Goal: Communication & Community: Connect with others

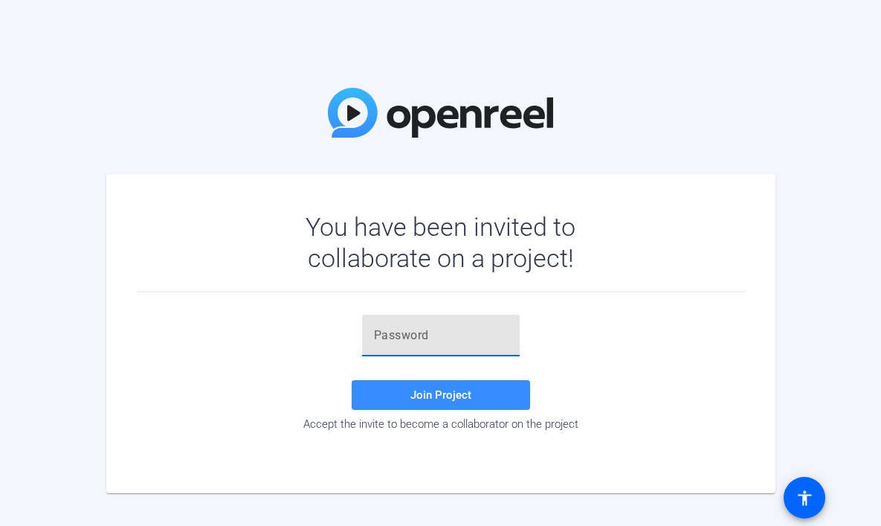
click at [384, 336] on input "text" at bounding box center [441, 335] width 134 height 18
paste input "7IS1x'"
type input "7IS1x'"
click at [437, 396] on span "Join Project" at bounding box center [440, 394] width 61 height 13
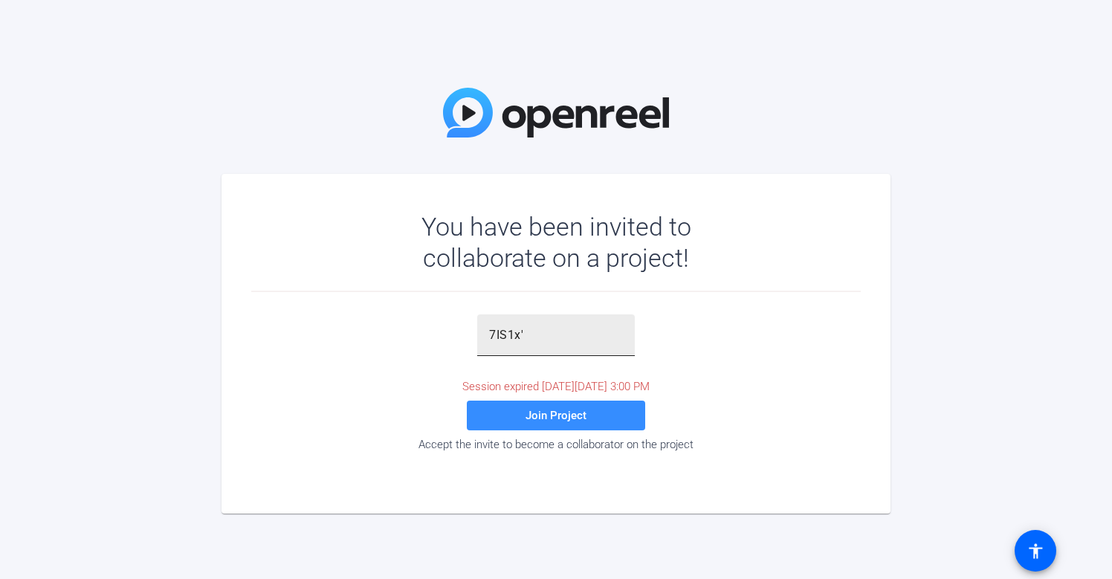
click at [538, 336] on input "7IS1x'" at bounding box center [556, 335] width 134 height 18
click at [550, 419] on span "Join Project" at bounding box center [556, 415] width 61 height 13
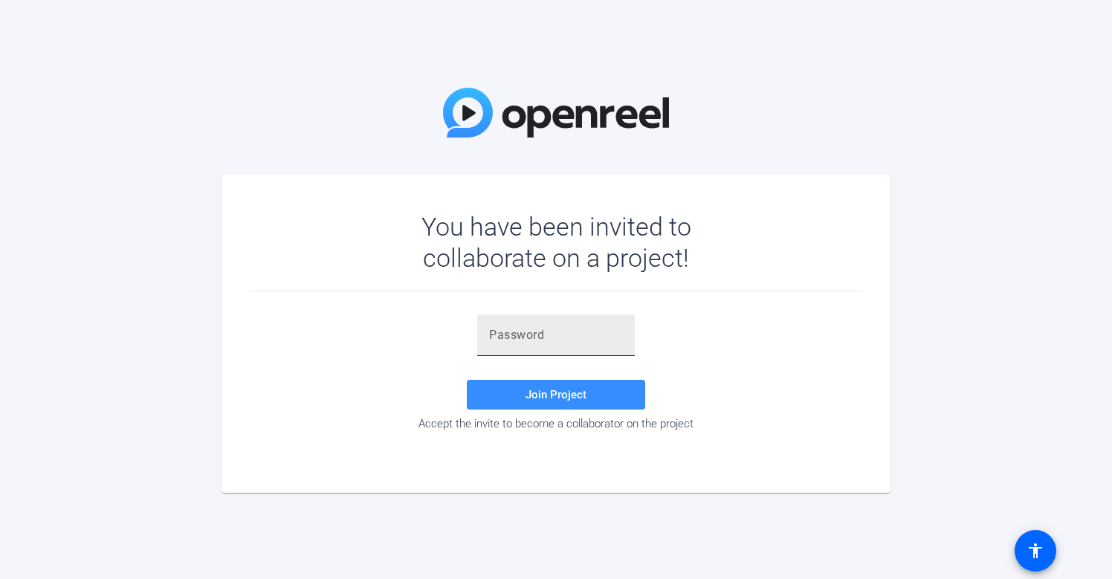
click at [494, 332] on input "text" at bounding box center [556, 335] width 134 height 18
paste input "7IS1x'"
type input "7IS1x'"
click at [556, 394] on span "Join Project" at bounding box center [556, 394] width 61 height 13
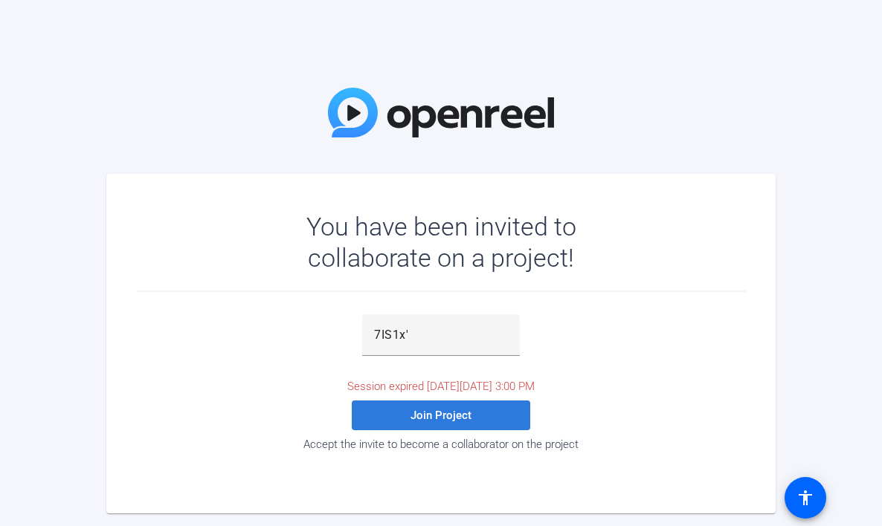
click at [423, 419] on span "Join Project" at bounding box center [440, 415] width 61 height 13
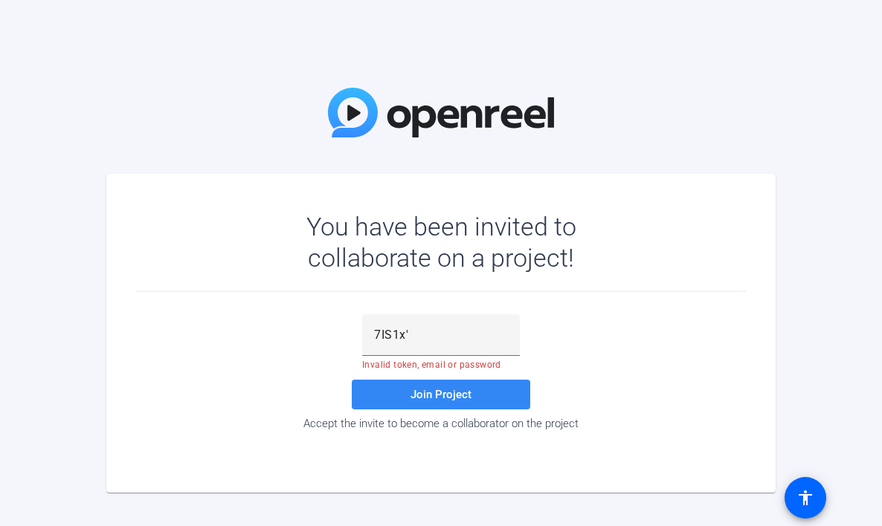
click at [426, 397] on span "Join Project" at bounding box center [440, 394] width 61 height 13
click at [440, 392] on span "Join Project" at bounding box center [440, 394] width 61 height 13
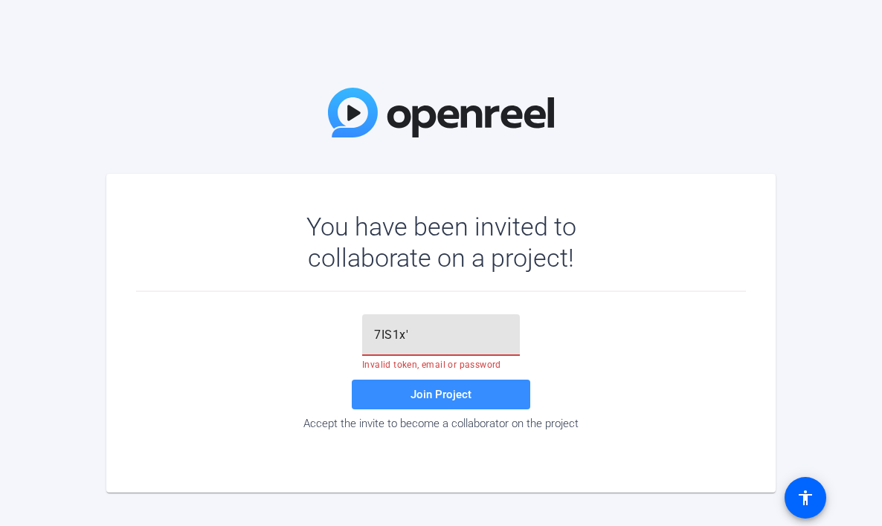
click at [414, 336] on input "7IS1x'" at bounding box center [441, 335] width 134 height 18
click at [432, 394] on span "Join Project" at bounding box center [440, 394] width 61 height 13
click at [381, 338] on input "text" at bounding box center [441, 335] width 134 height 18
paste input "i(f5u{"
type input "i(f5u{"
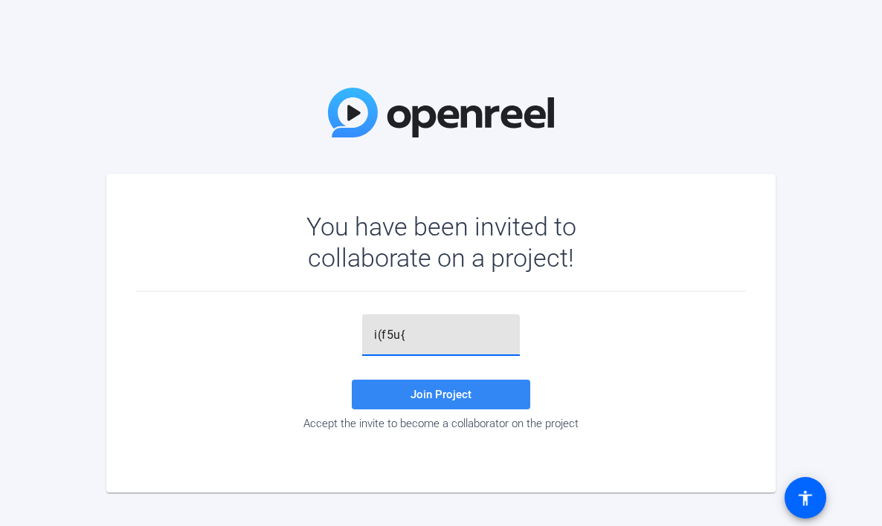
click at [423, 393] on span "Join Project" at bounding box center [440, 394] width 61 height 13
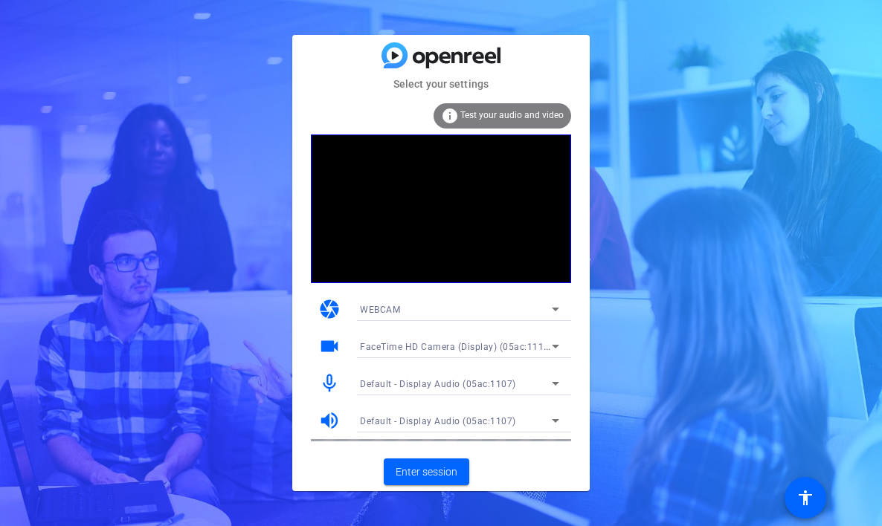
click at [558, 346] on icon at bounding box center [555, 347] width 18 height 18
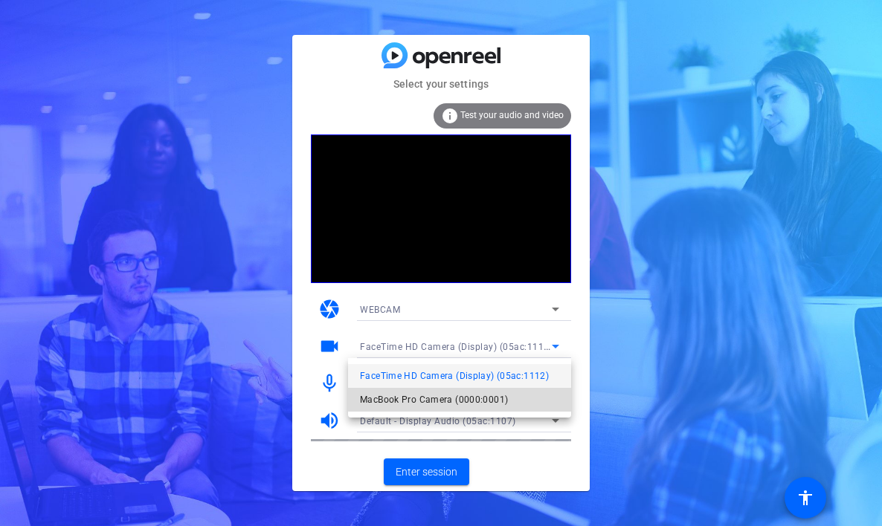
click at [468, 393] on span "MacBook Pro Camera (0000:0001)" at bounding box center [434, 400] width 148 height 18
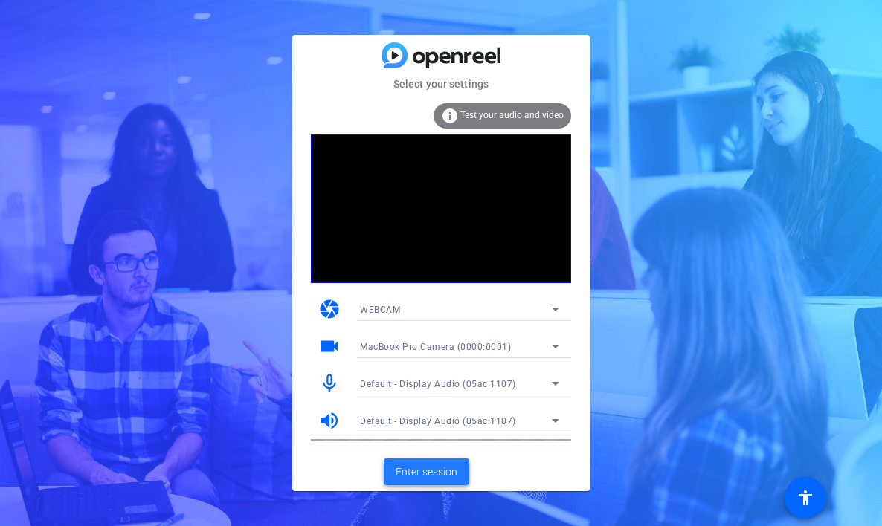
click at [441, 470] on span "Enter session" at bounding box center [427, 473] width 62 height 16
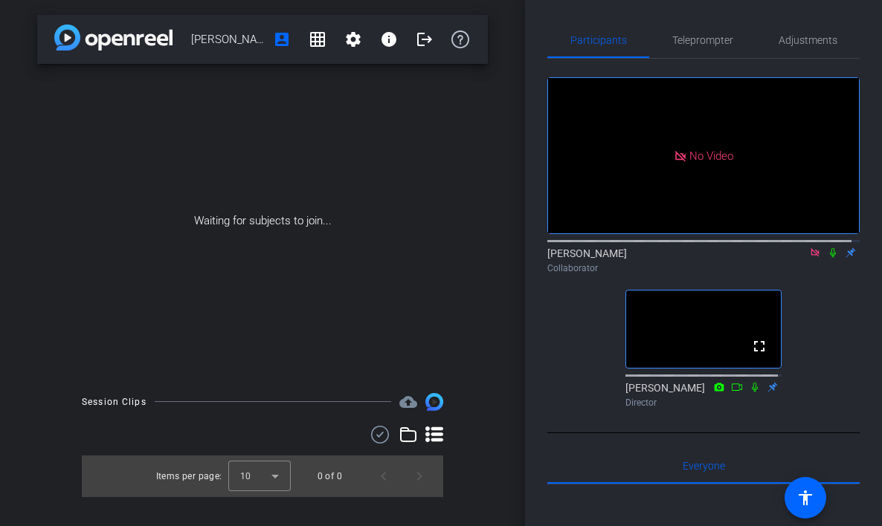
click at [810, 256] on icon at bounding box center [814, 252] width 8 height 8
click at [791, 258] on icon at bounding box center [797, 253] width 12 height 10
click at [827, 258] on icon at bounding box center [833, 253] width 12 height 10
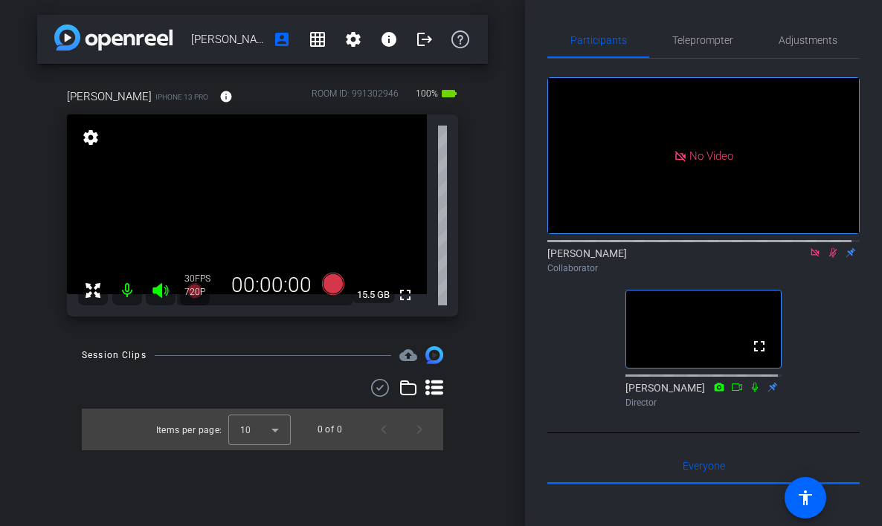
click at [827, 258] on icon at bounding box center [833, 253] width 12 height 10
click at [809, 258] on icon at bounding box center [815, 253] width 12 height 10
click at [814, 259] on mat-icon at bounding box center [815, 252] width 18 height 13
click at [794, 258] on icon at bounding box center [797, 253] width 12 height 10
click at [829, 258] on icon at bounding box center [833, 253] width 12 height 10
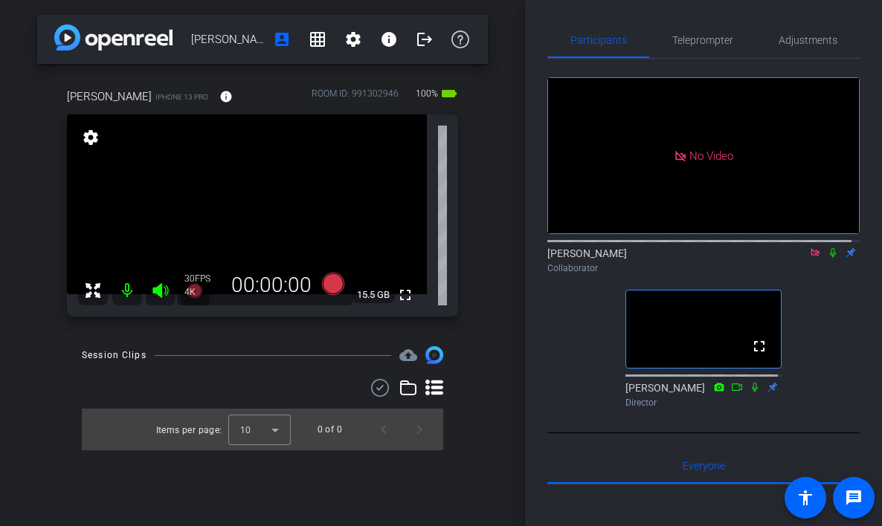
click at [829, 258] on icon at bounding box center [833, 253] width 12 height 10
click at [827, 258] on icon at bounding box center [833, 253] width 12 height 10
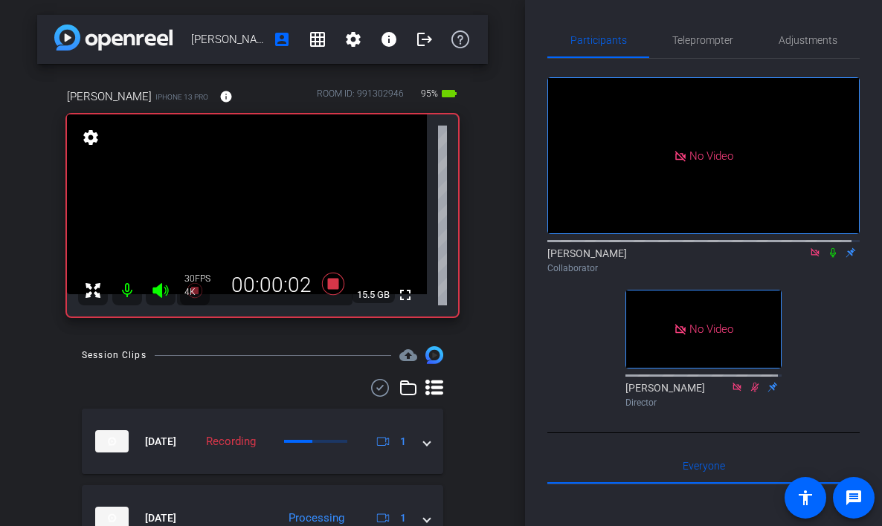
click at [827, 258] on icon at bounding box center [833, 253] width 12 height 10
click at [829, 258] on icon at bounding box center [833, 253] width 8 height 10
click at [830, 258] on icon at bounding box center [833, 253] width 6 height 10
click at [829, 258] on icon at bounding box center [833, 253] width 8 height 10
click at [830, 258] on icon at bounding box center [833, 253] width 6 height 10
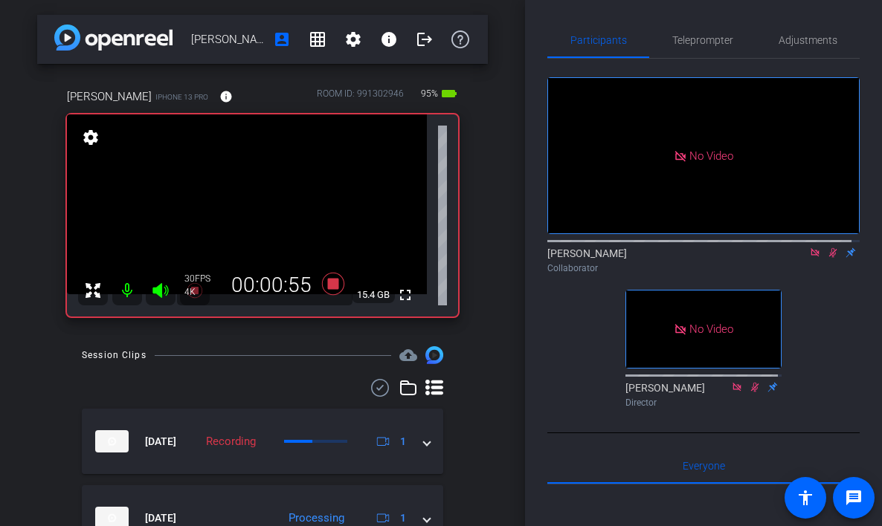
click at [829, 258] on icon at bounding box center [833, 253] width 8 height 10
click at [830, 258] on icon at bounding box center [833, 253] width 6 height 10
click at [827, 258] on icon at bounding box center [833, 253] width 12 height 10
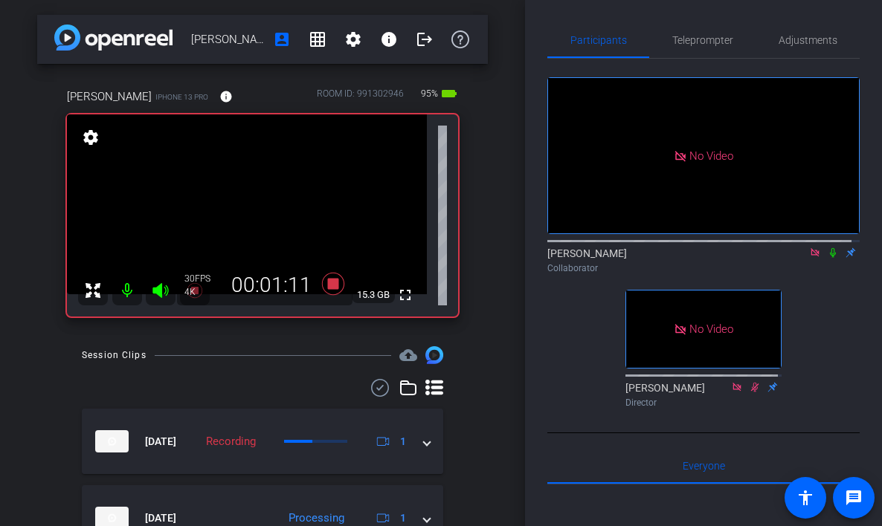
click at [827, 258] on icon at bounding box center [833, 253] width 12 height 10
click at [829, 258] on icon at bounding box center [833, 253] width 8 height 10
click at [830, 258] on icon at bounding box center [833, 253] width 6 height 10
click at [827, 258] on icon at bounding box center [833, 253] width 12 height 10
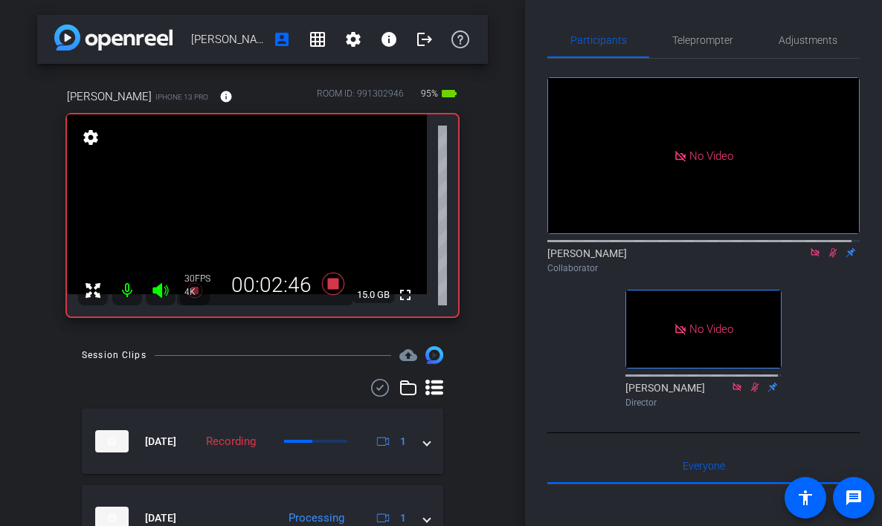
click at [827, 258] on icon at bounding box center [833, 253] width 12 height 10
click at [830, 258] on icon at bounding box center [833, 253] width 6 height 10
click at [827, 258] on icon at bounding box center [833, 253] width 12 height 10
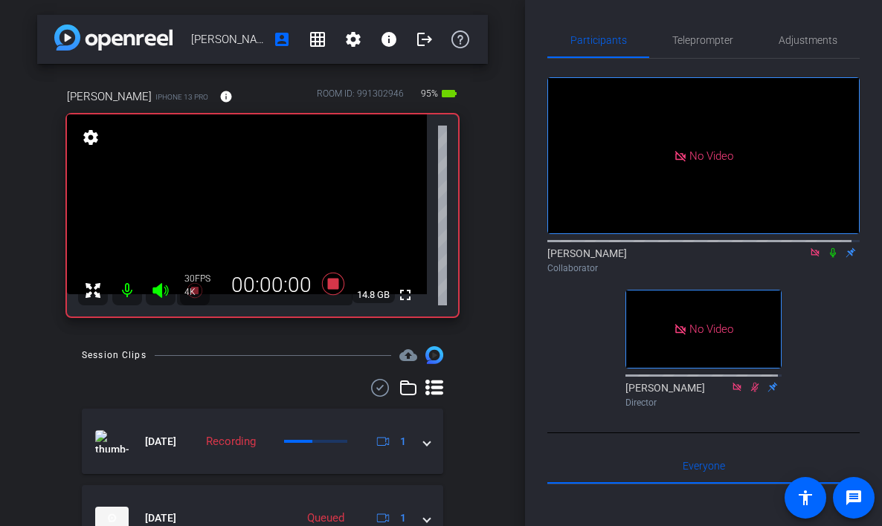
click at [827, 258] on icon at bounding box center [833, 253] width 12 height 10
click at [830, 258] on icon at bounding box center [833, 253] width 6 height 10
click at [829, 258] on icon at bounding box center [833, 253] width 8 height 10
click at [828, 259] on mat-icon at bounding box center [833, 252] width 18 height 13
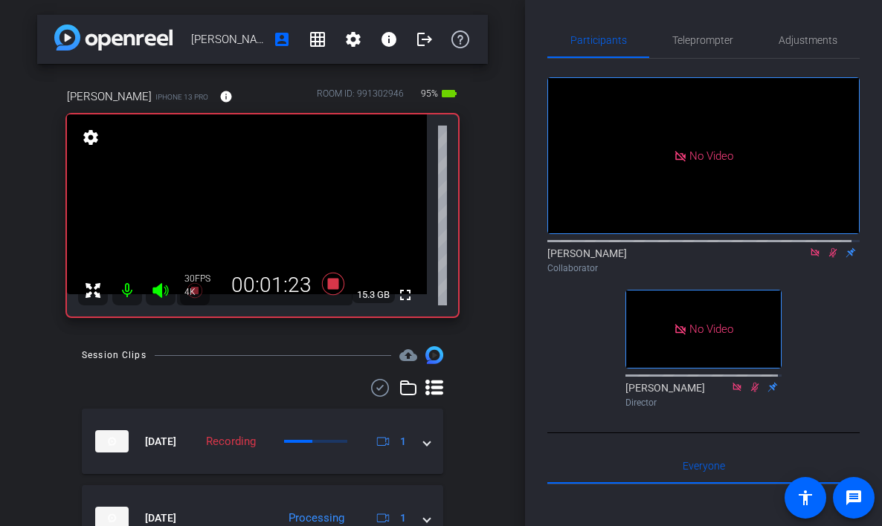
click at [829, 258] on icon at bounding box center [833, 253] width 8 height 10
click at [830, 258] on icon at bounding box center [833, 253] width 6 height 10
click at [827, 258] on icon at bounding box center [833, 253] width 12 height 10
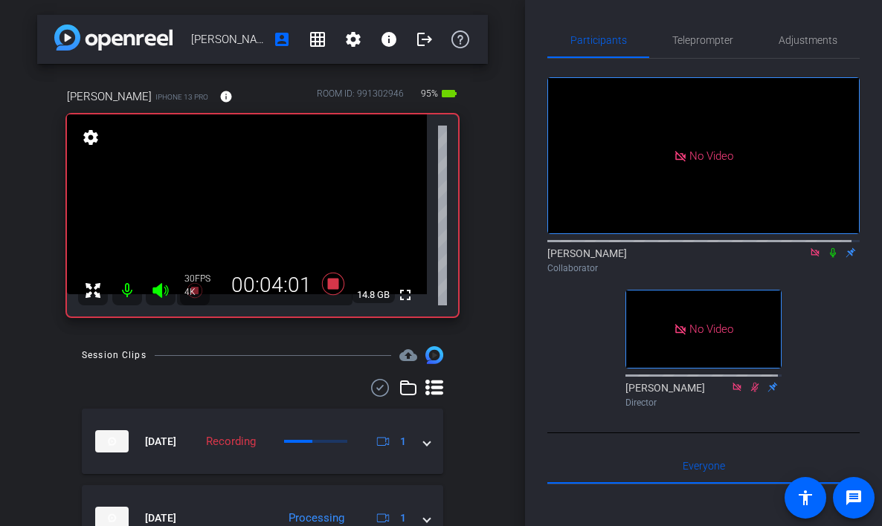
click at [827, 258] on icon at bounding box center [833, 253] width 12 height 10
click at [829, 258] on icon at bounding box center [833, 253] width 8 height 10
click at [827, 258] on icon at bounding box center [833, 253] width 12 height 10
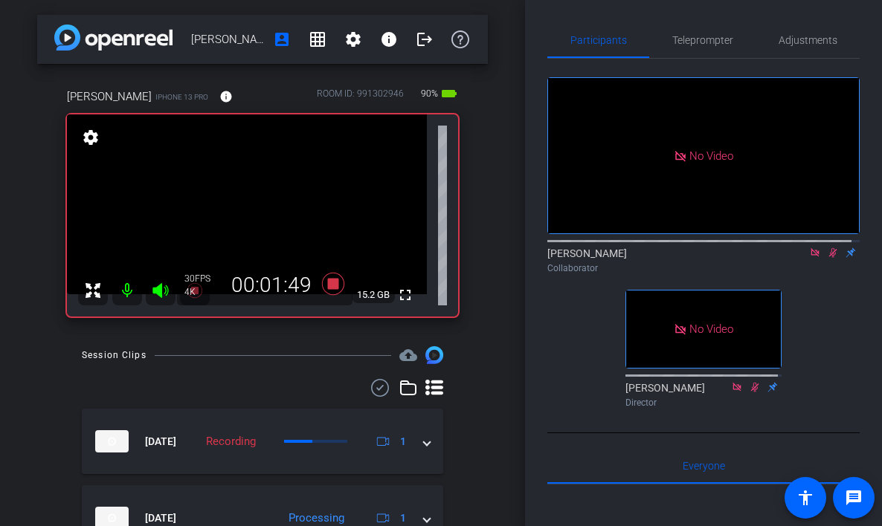
click at [827, 258] on icon at bounding box center [833, 253] width 12 height 10
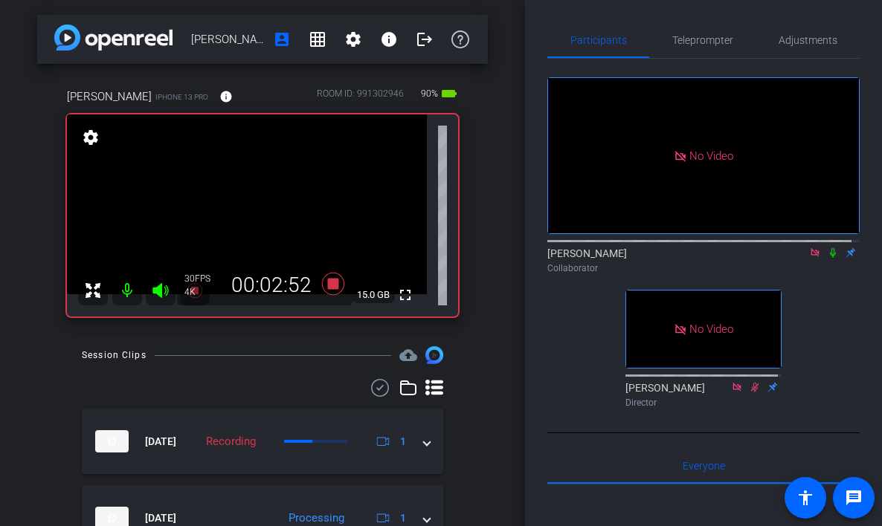
click at [827, 258] on icon at bounding box center [833, 253] width 12 height 10
click at [829, 258] on icon at bounding box center [833, 253] width 8 height 10
click at [830, 258] on icon at bounding box center [833, 253] width 6 height 10
click at [829, 258] on icon at bounding box center [833, 253] width 8 height 10
click at [827, 258] on icon at bounding box center [833, 253] width 12 height 10
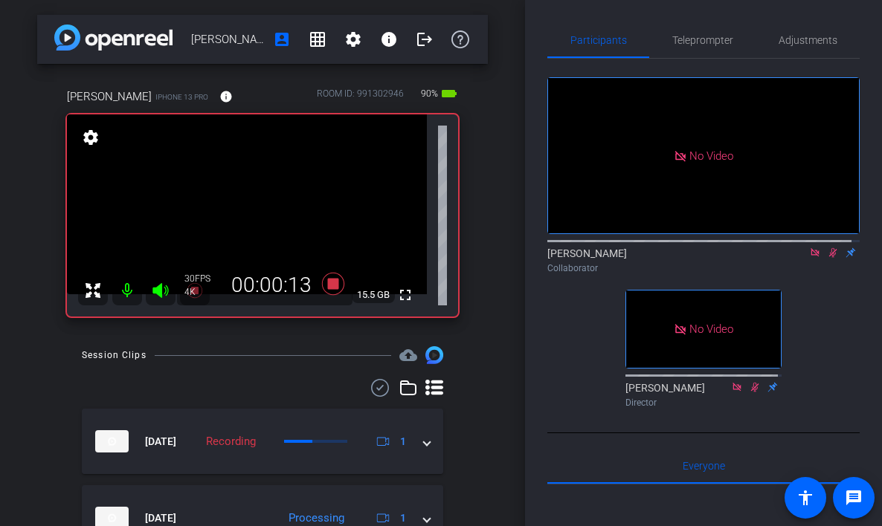
click at [829, 258] on icon at bounding box center [833, 253] width 8 height 10
click at [827, 258] on icon at bounding box center [833, 253] width 12 height 10
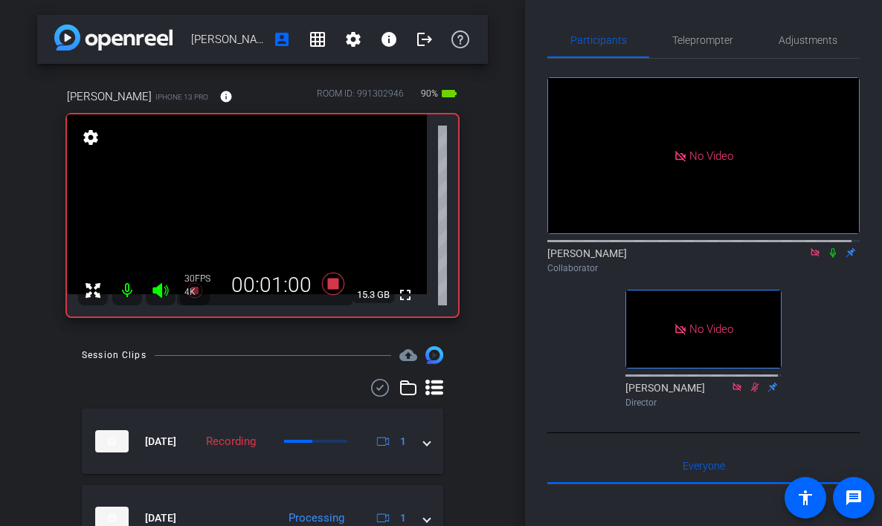
click at [827, 258] on icon at bounding box center [833, 253] width 12 height 10
click at [830, 258] on icon at bounding box center [833, 253] width 6 height 10
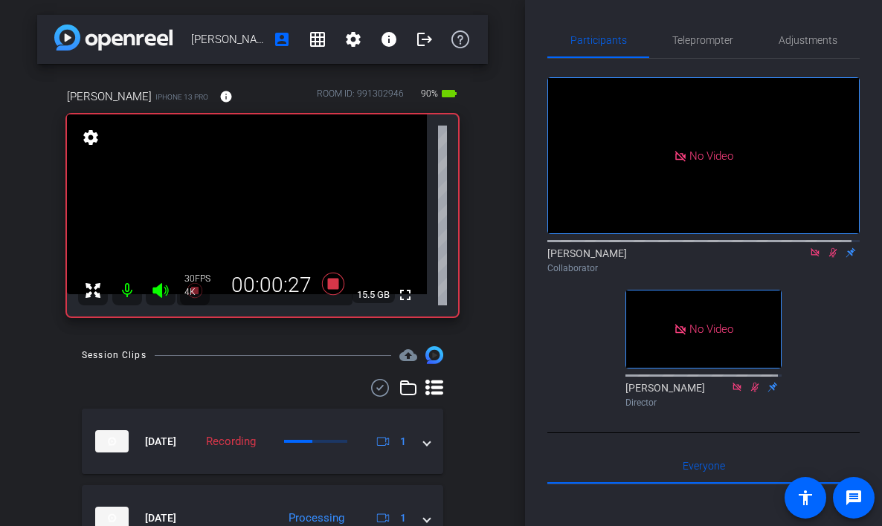
click at [827, 258] on icon at bounding box center [833, 253] width 12 height 10
click at [829, 258] on icon at bounding box center [833, 253] width 8 height 10
